Goal: Task Accomplishment & Management: Manage account settings

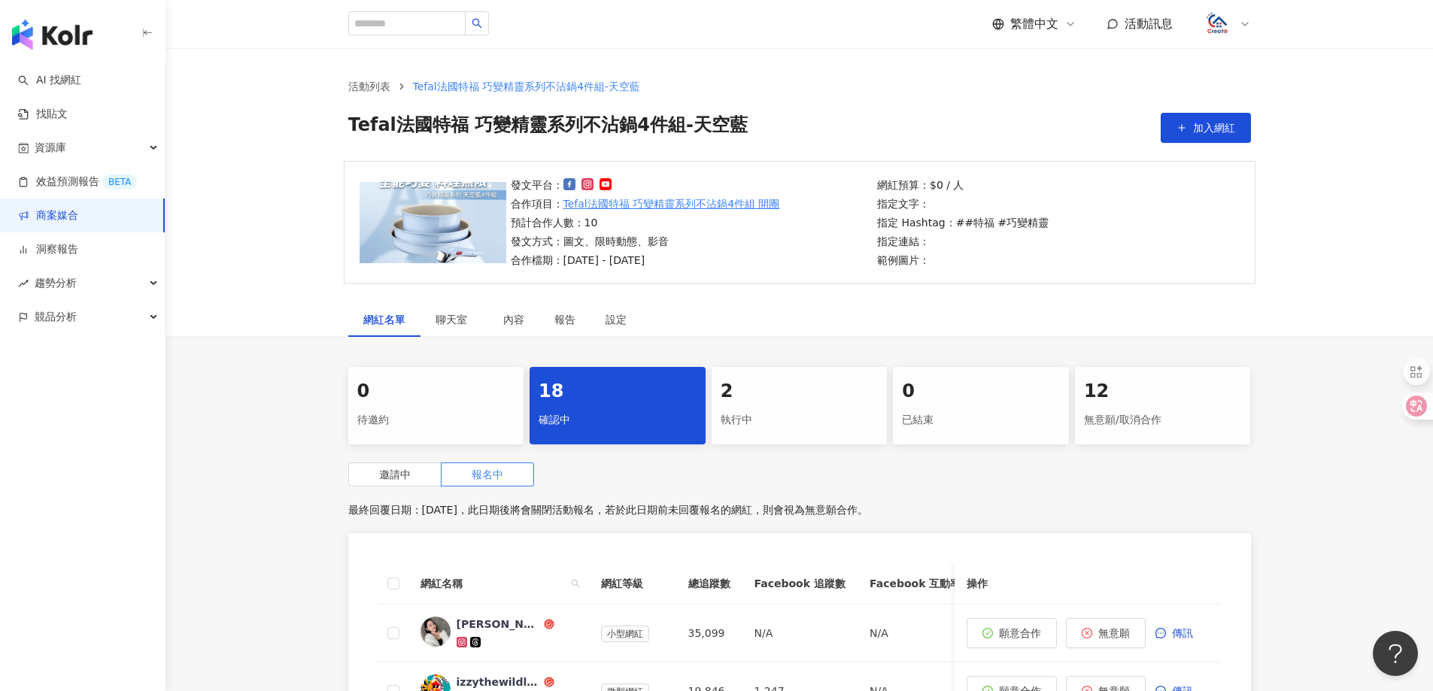
click at [72, 35] on img "button" at bounding box center [52, 35] width 80 height 30
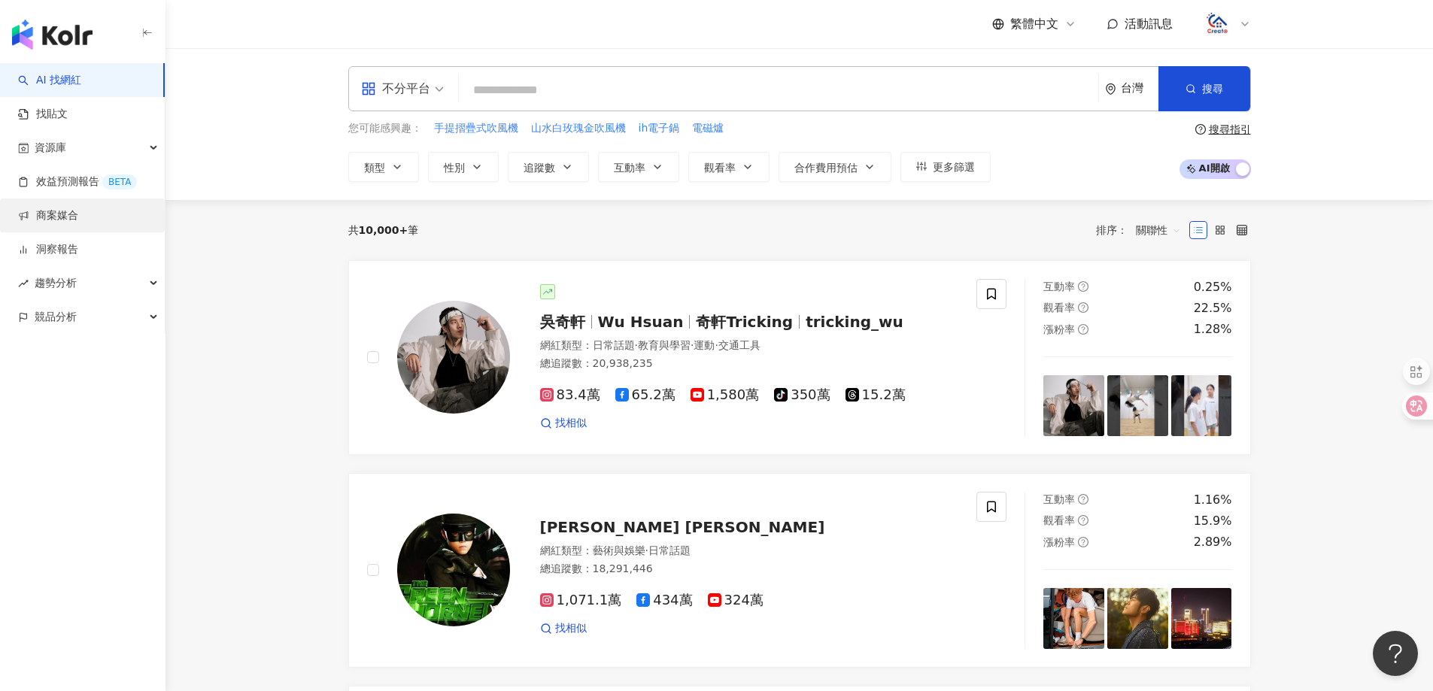
click at [73, 223] on link "商案媒合" at bounding box center [48, 215] width 60 height 15
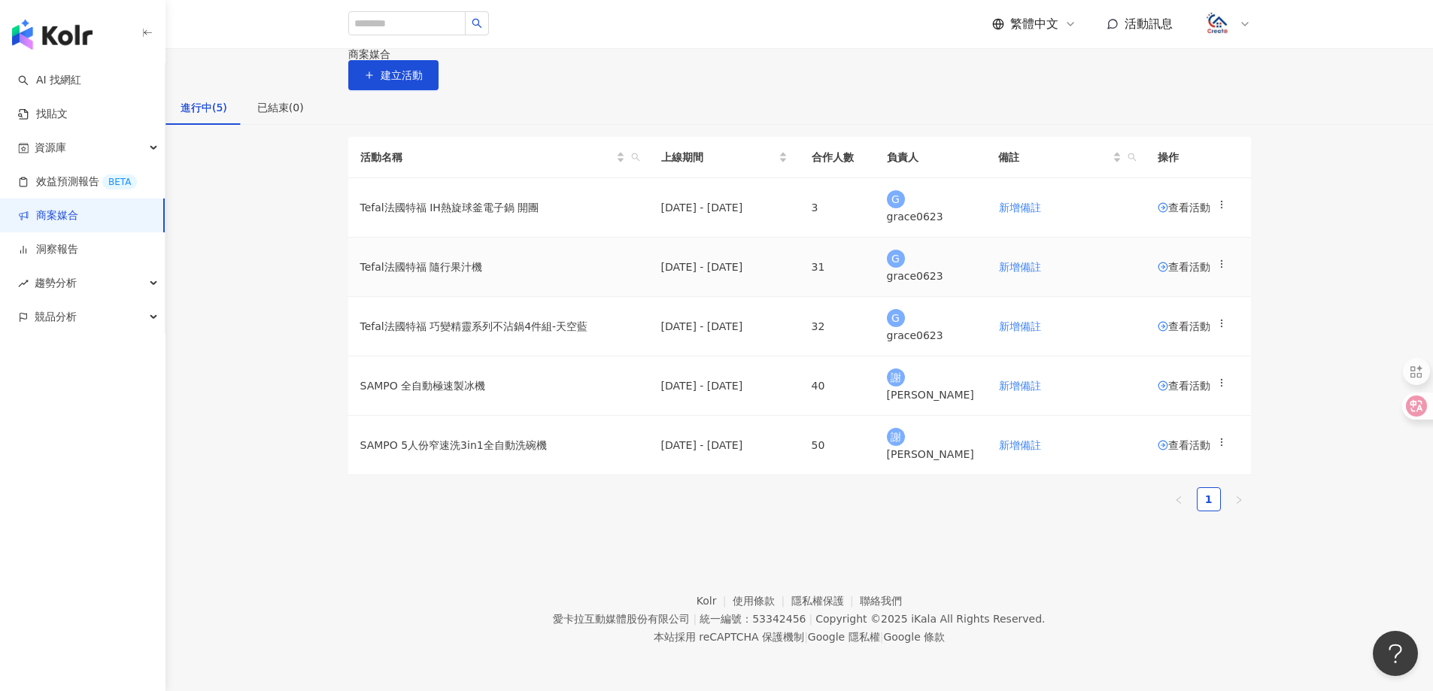
click at [1161, 272] on span "查看活動" at bounding box center [1184, 267] width 53 height 11
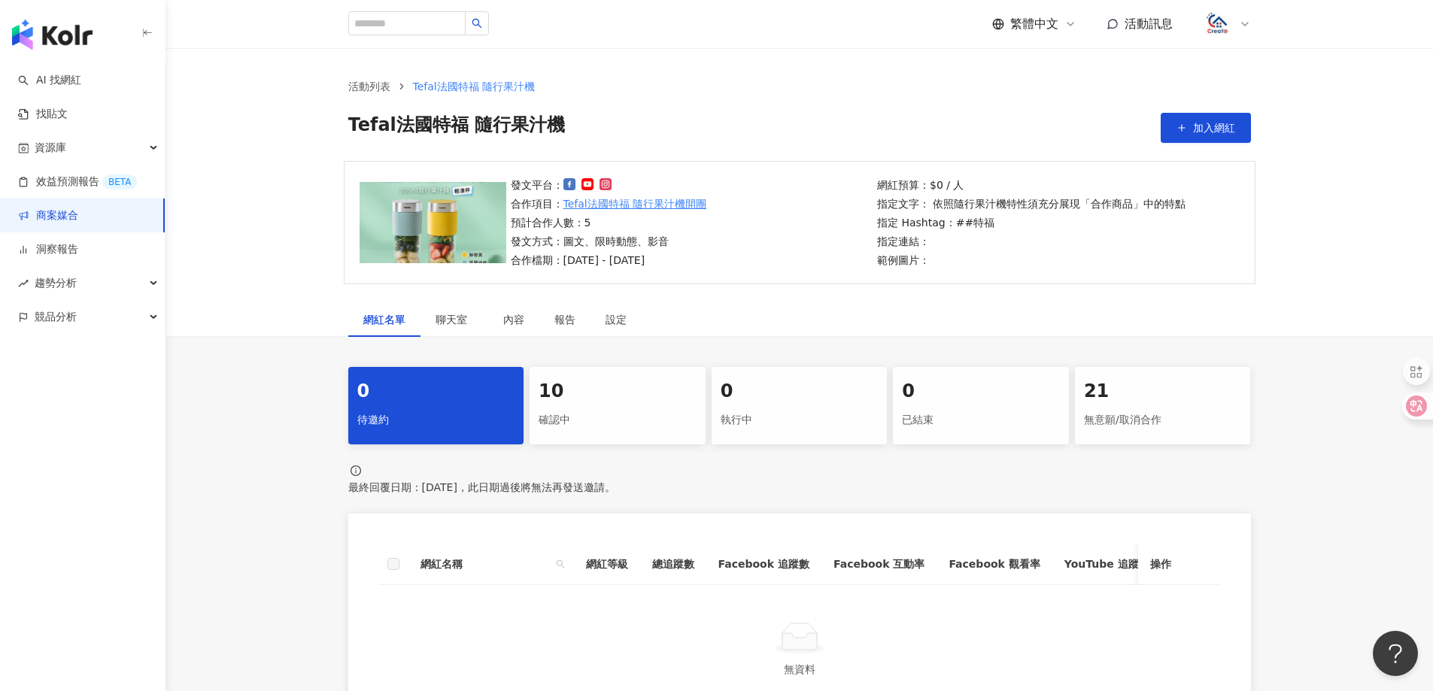
scroll to position [75, 0]
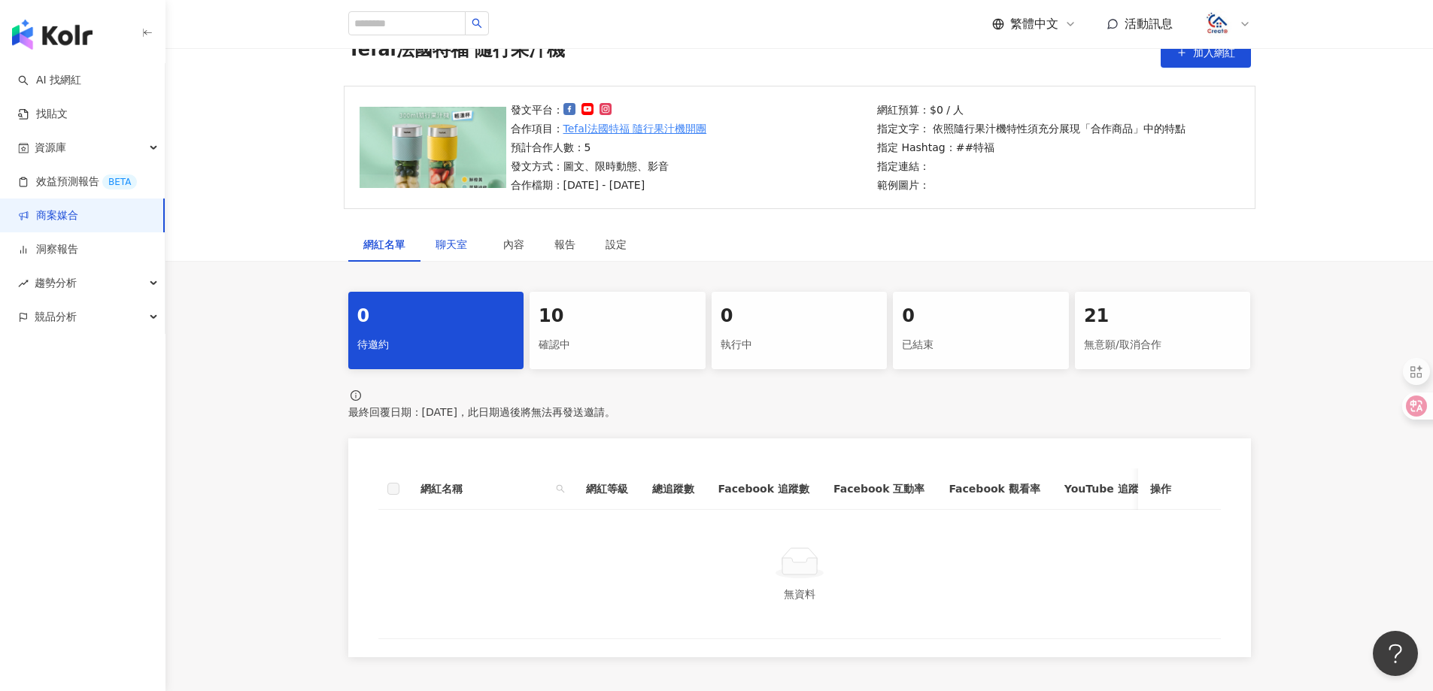
click at [459, 246] on span "聊天室" at bounding box center [454, 244] width 38 height 11
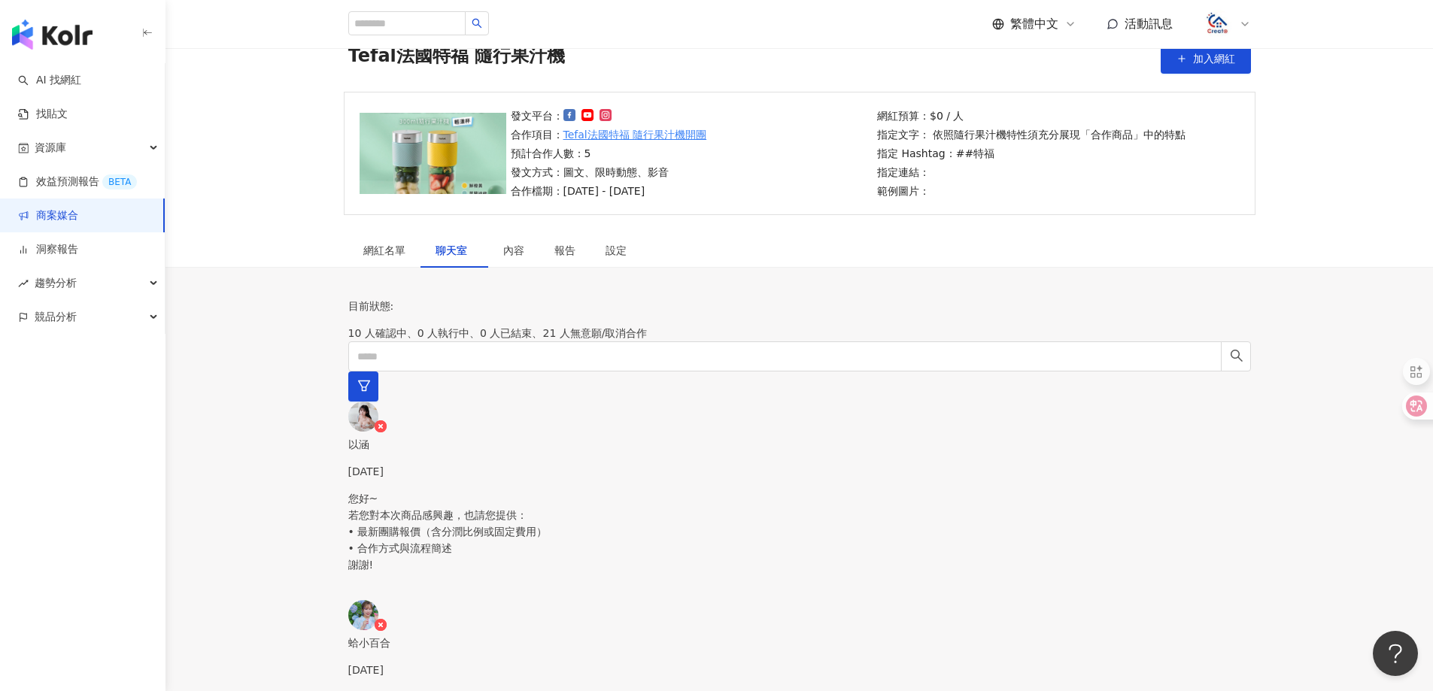
scroll to position [75, 0]
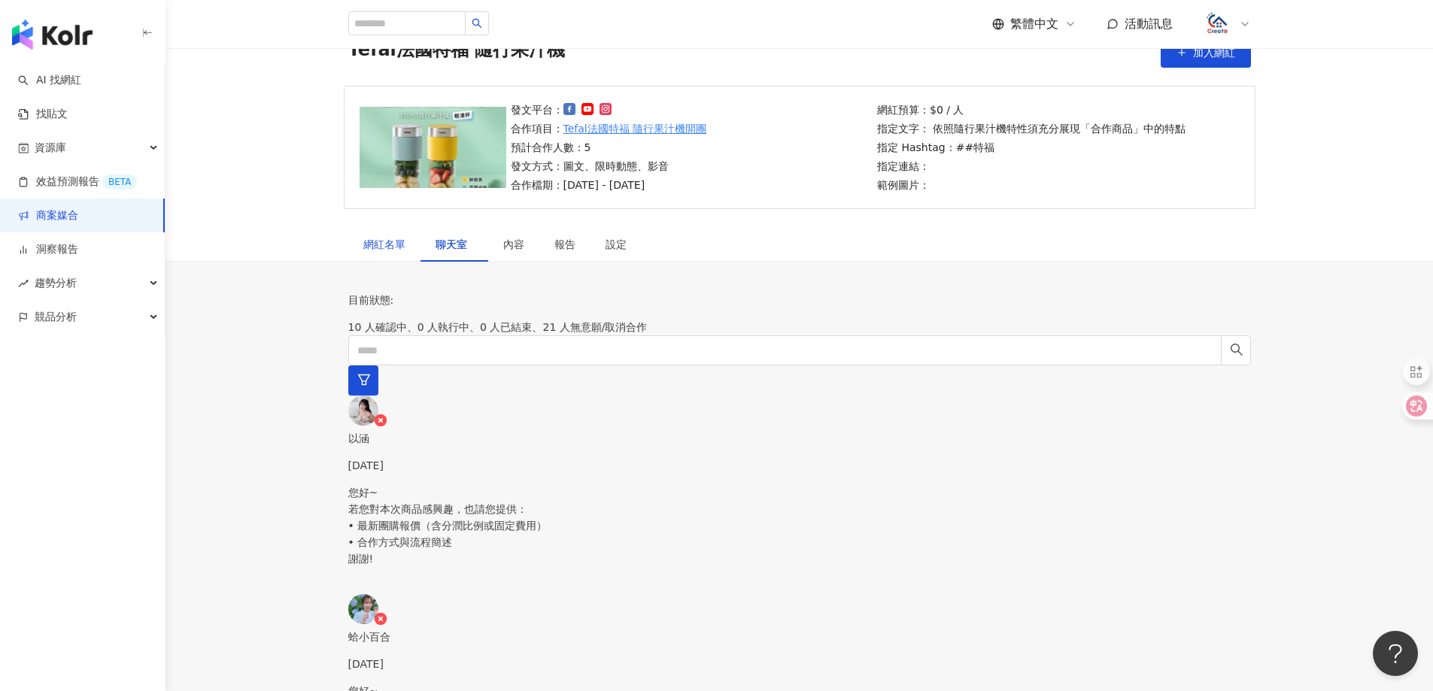
click at [390, 238] on div "網紅名單" at bounding box center [384, 244] width 42 height 17
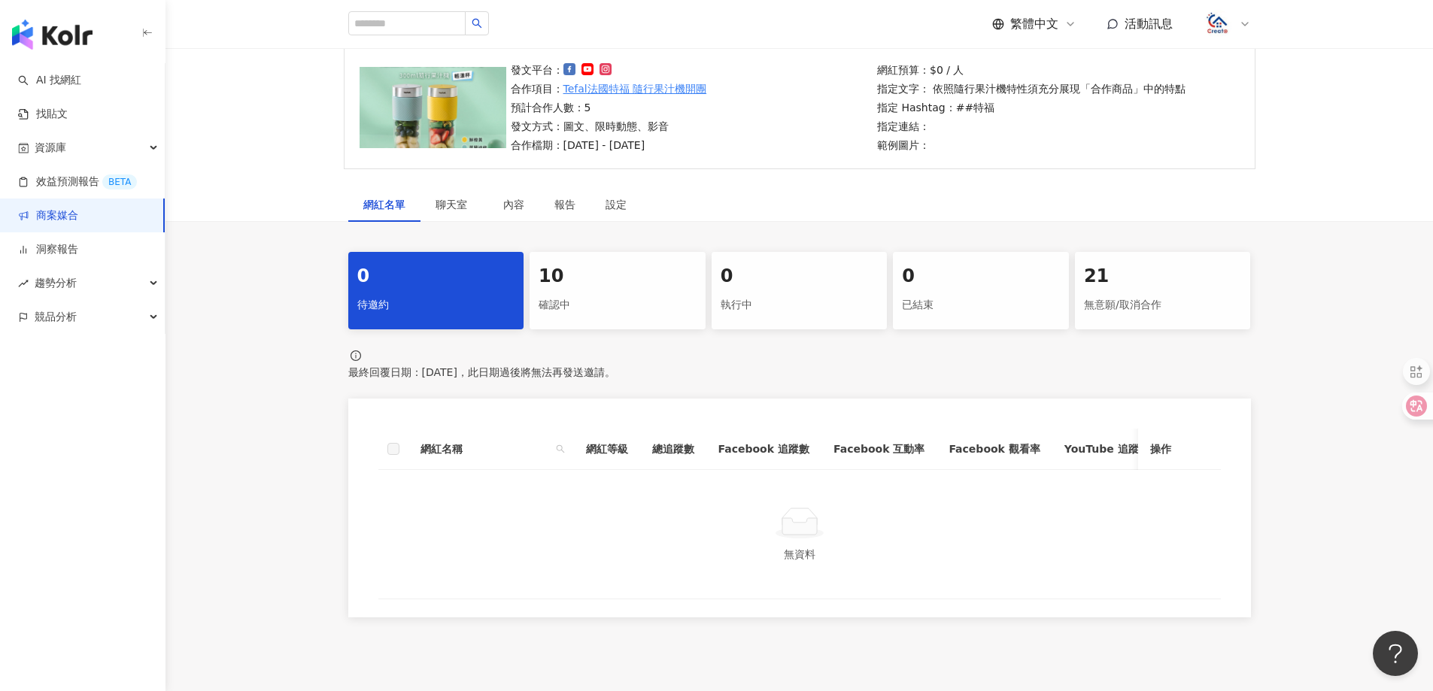
scroll to position [150, 0]
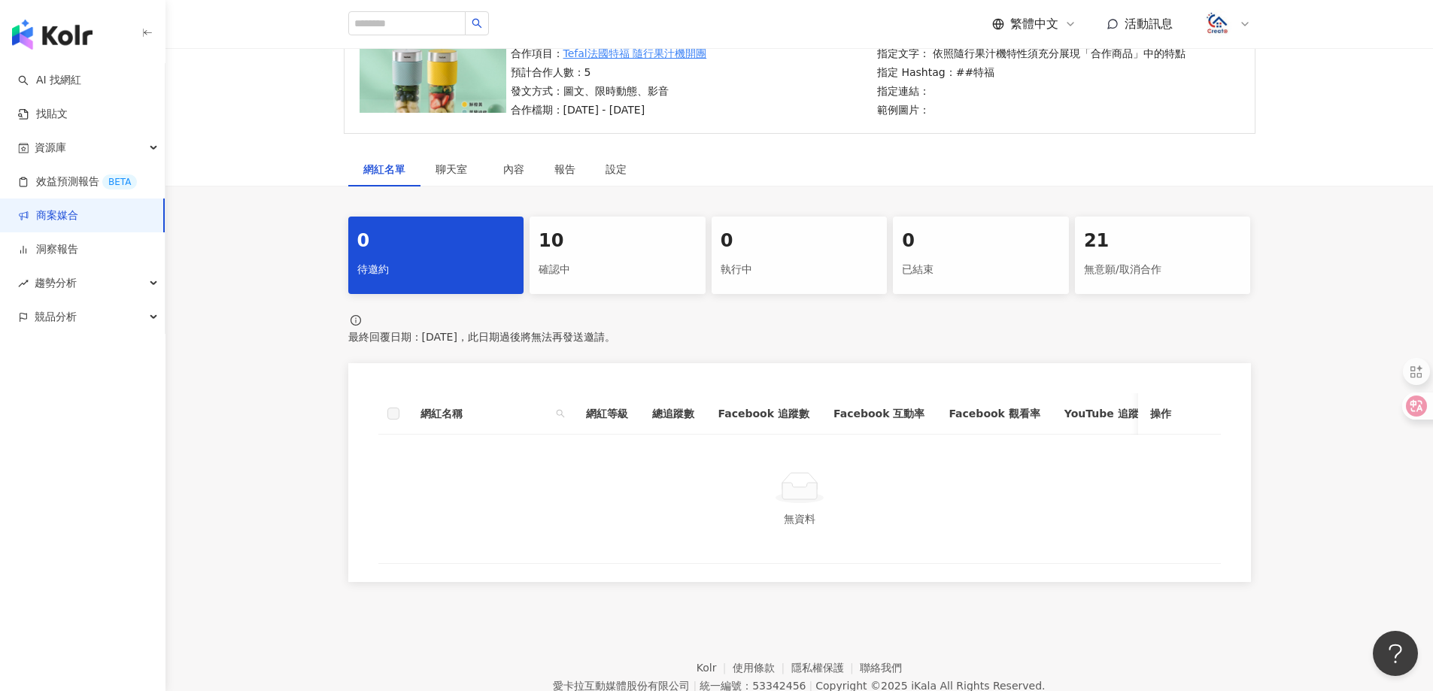
click at [571, 247] on div "10" at bounding box center [618, 242] width 158 height 26
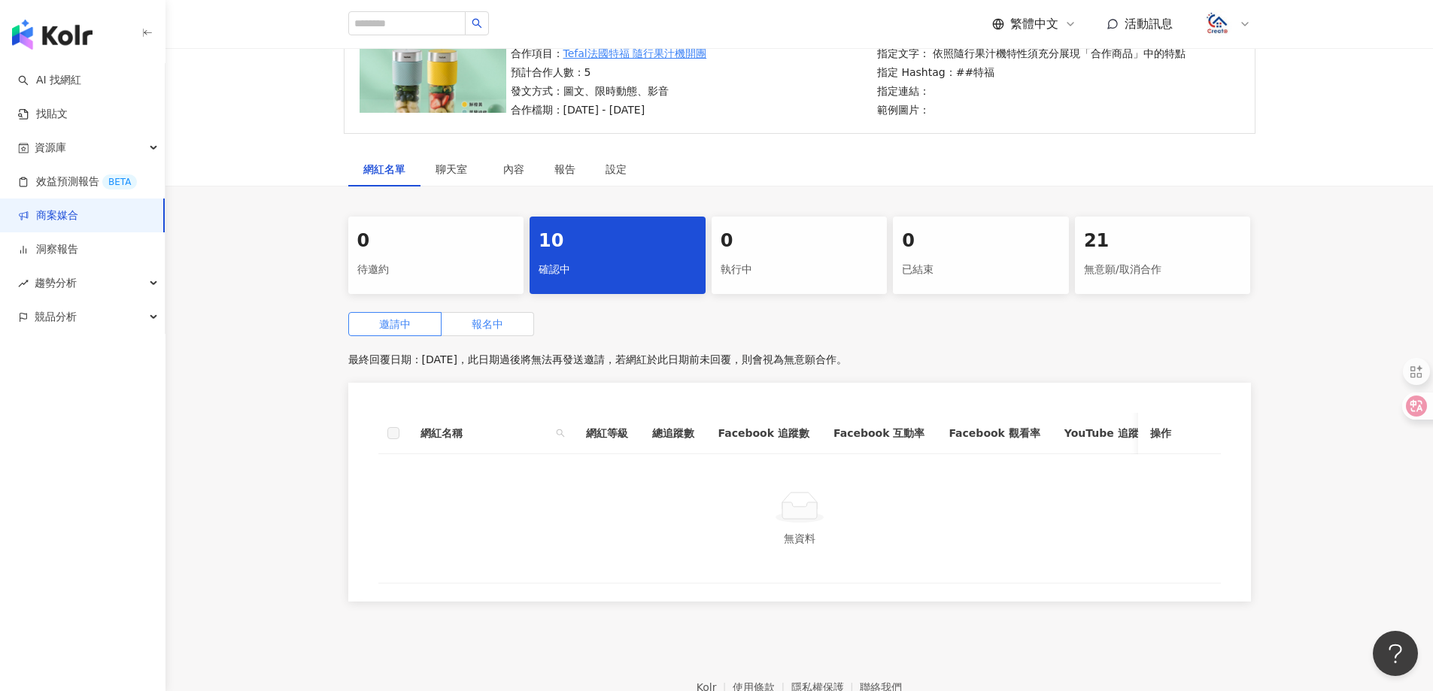
click at [511, 323] on label "報名中" at bounding box center [488, 324] width 93 height 24
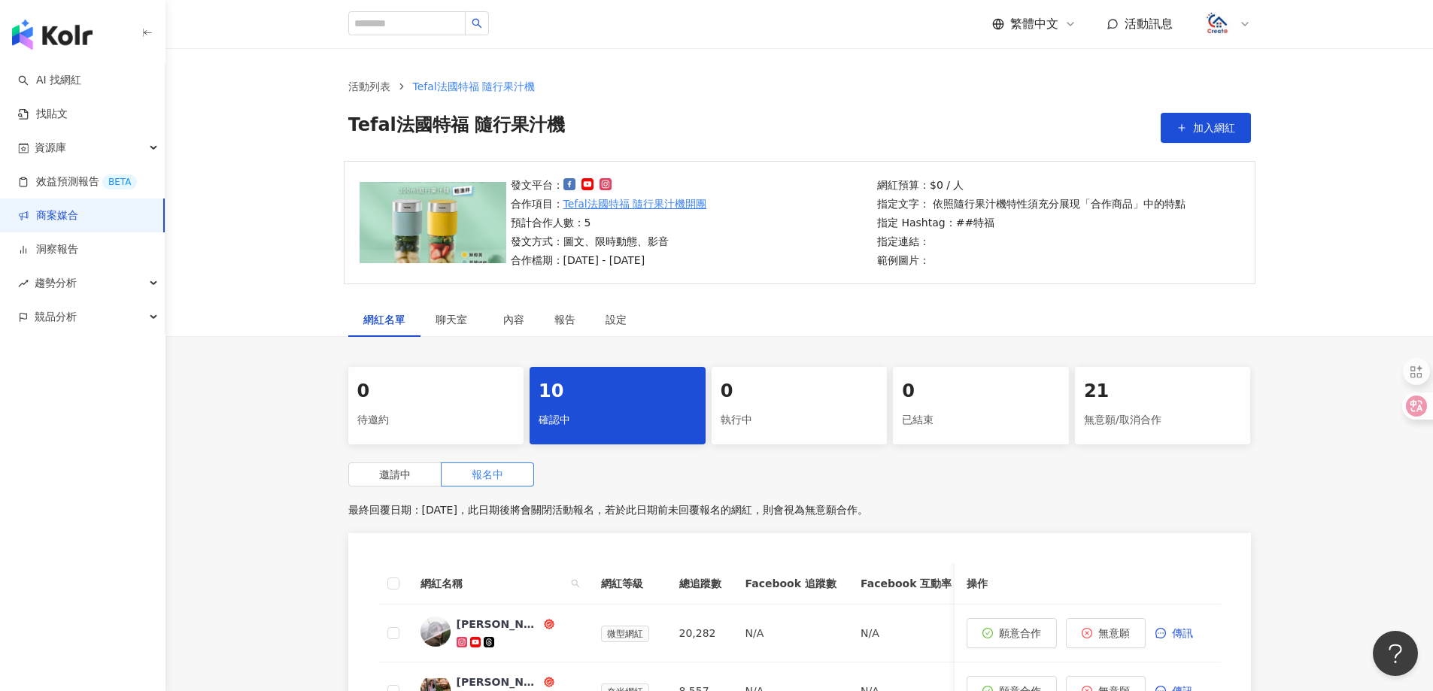
scroll to position [150, 0]
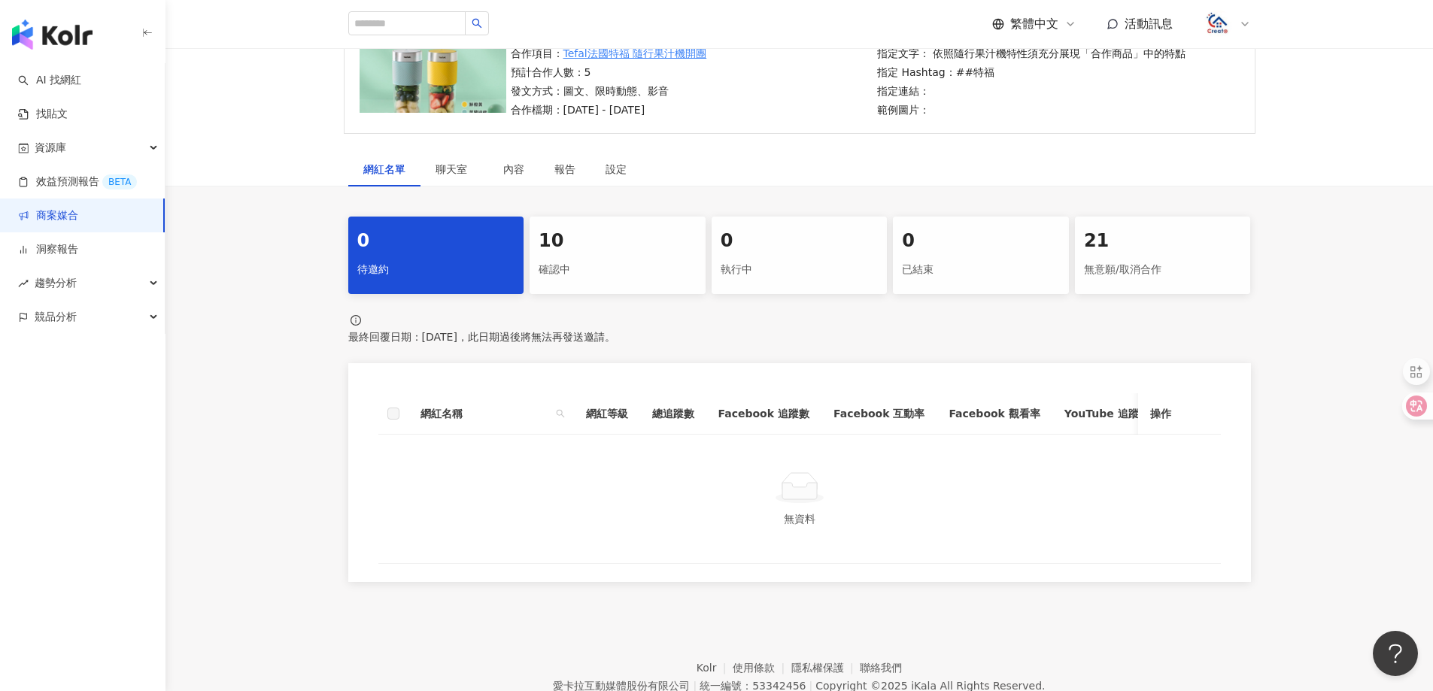
click at [78, 211] on link "商案媒合" at bounding box center [48, 215] width 60 height 15
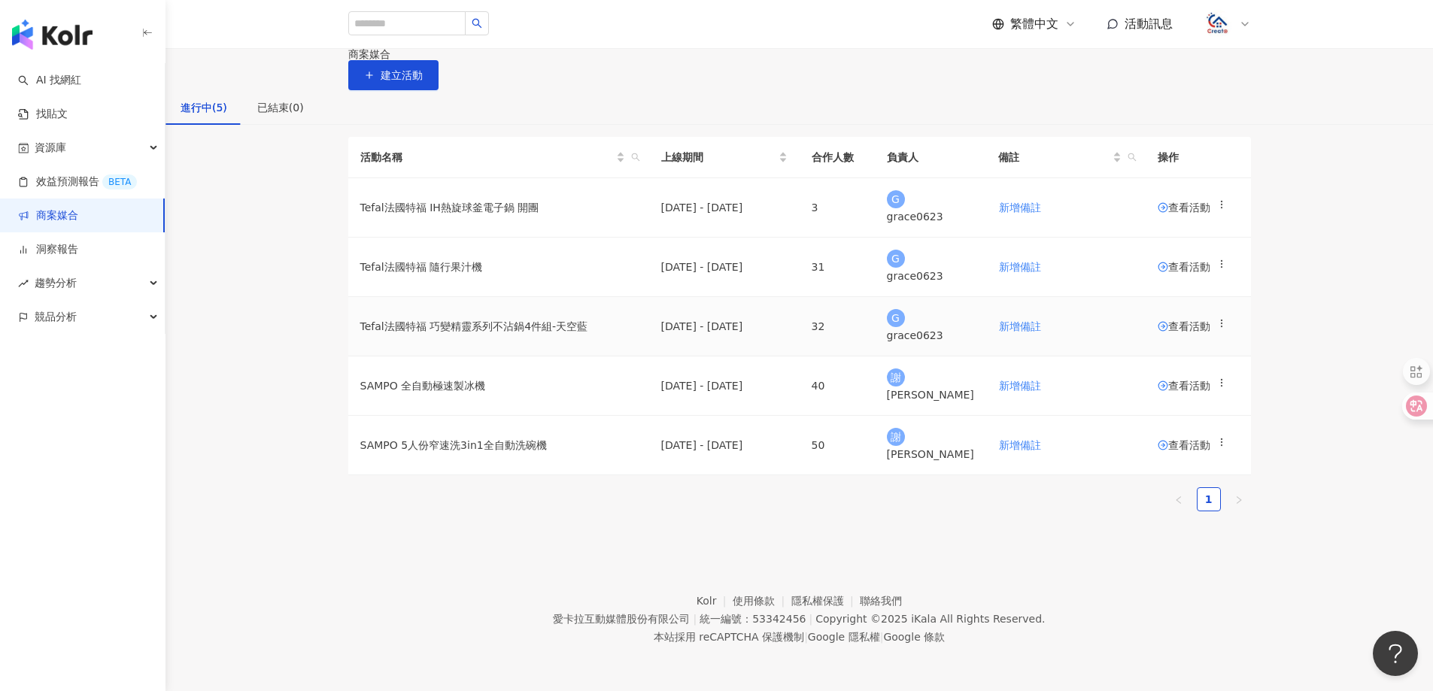
click at [1158, 332] on span "查看活動" at bounding box center [1184, 326] width 53 height 11
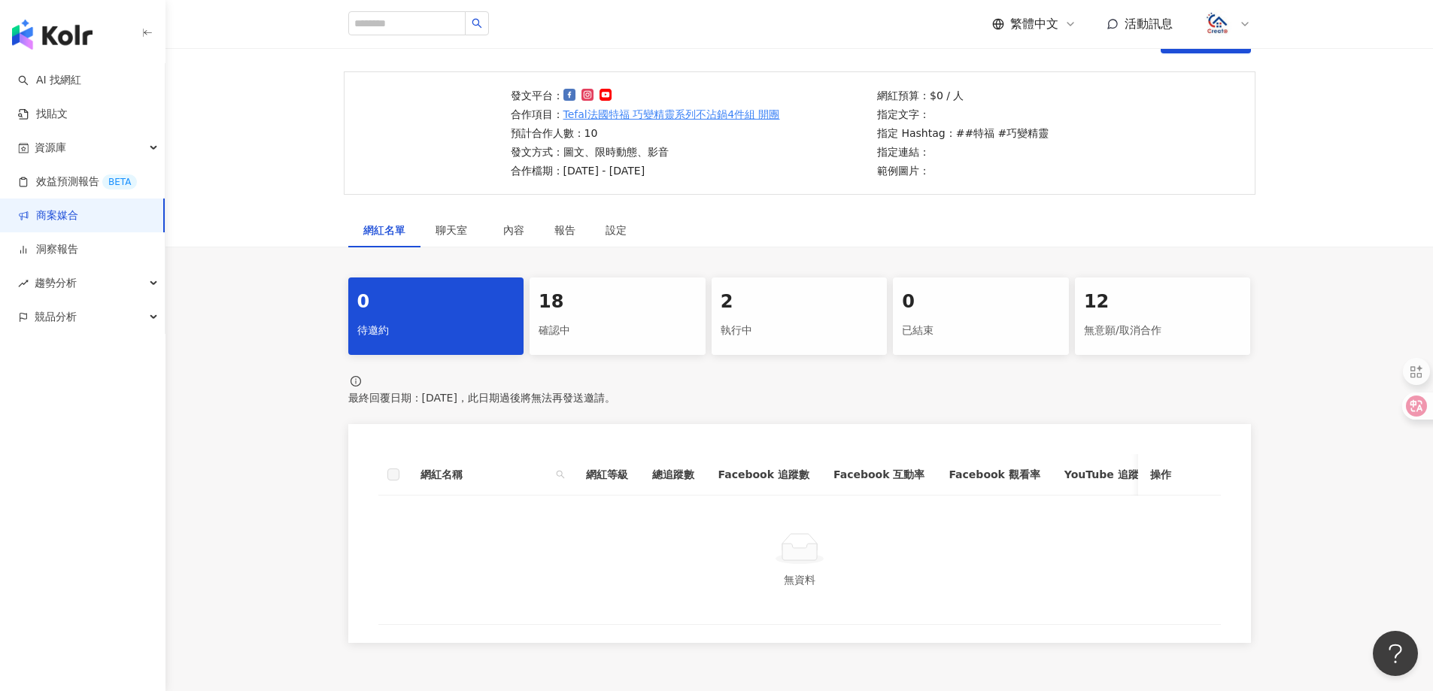
scroll to position [89, 0]
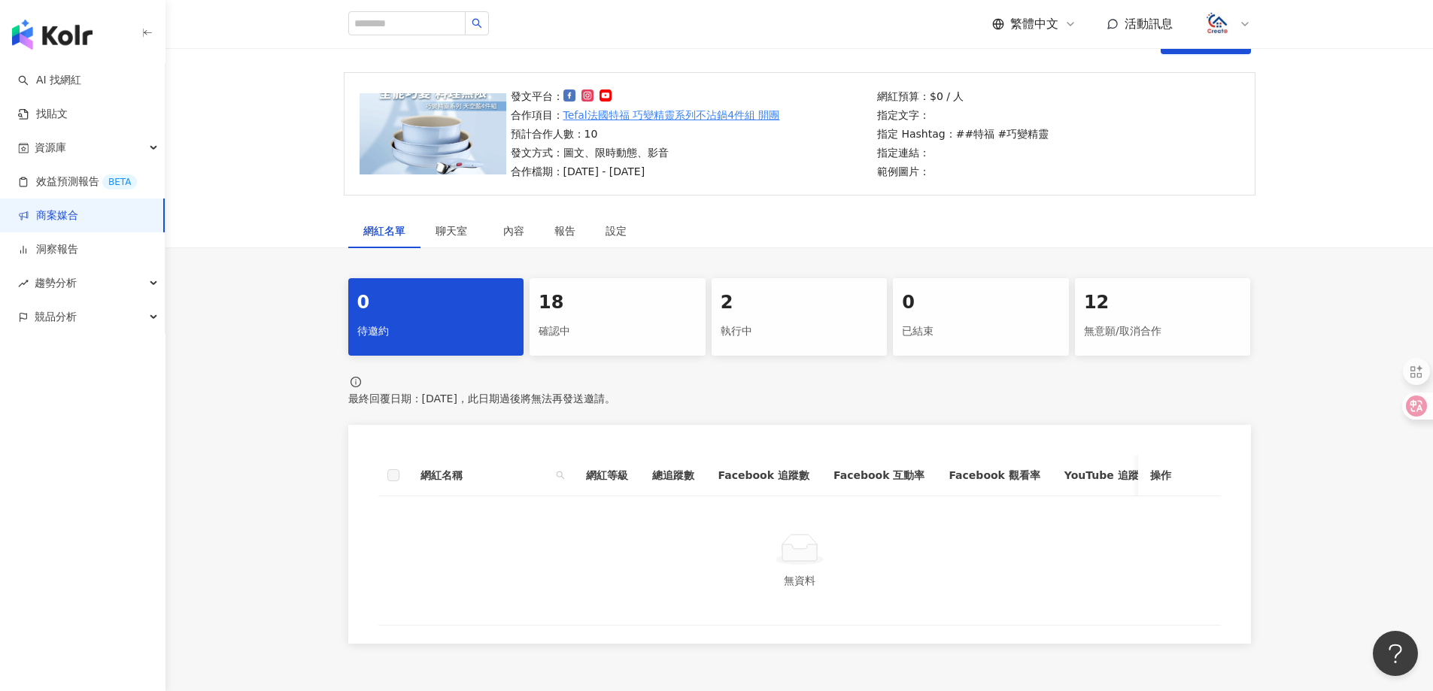
click at [560, 306] on div "18" at bounding box center [618, 303] width 158 height 26
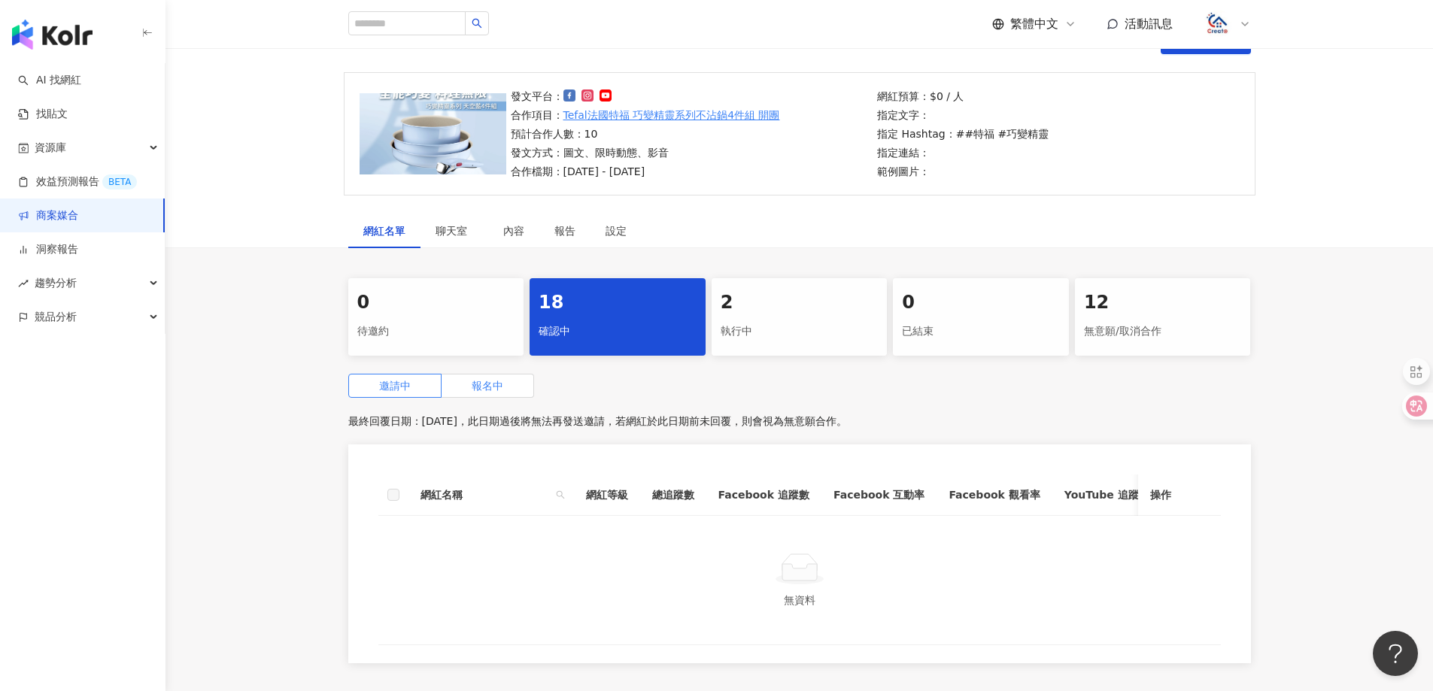
click at [475, 386] on span "報名中" at bounding box center [488, 386] width 32 height 12
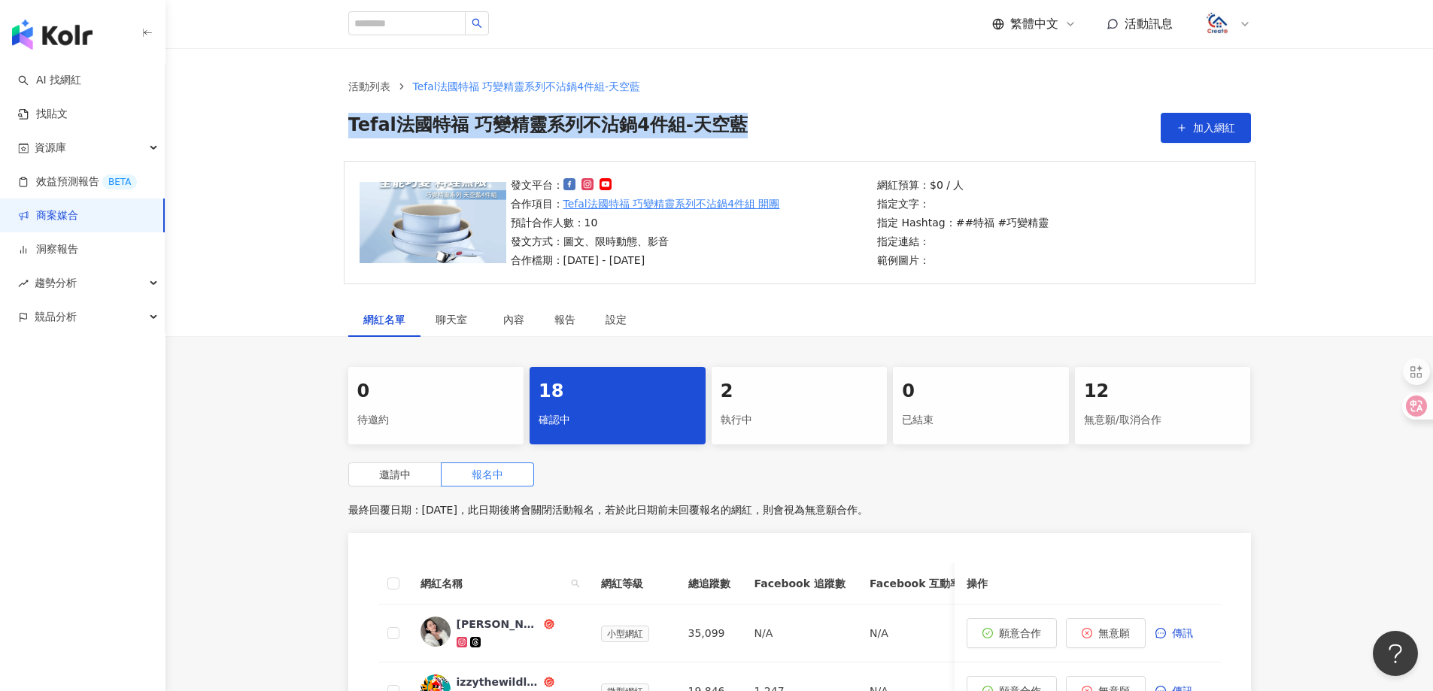
drag, startPoint x: 761, startPoint y: 125, endPoint x: 386, endPoint y: 204, distance: 383.5
click at [297, 121] on div "活動列表 Tefal法國特福 巧變精靈系列不沾鍋4件組-天空藍 Tefal法國特福 巧變精靈系列不沾鍋4件組-天空藍 加入網紅" at bounding box center [798, 104] width 1267 height 113
copy span "Tefal法國特福 巧變精靈系列不沾鍋4件組-天空藍"
